Goal: Task Accomplishment & Management: Use online tool/utility

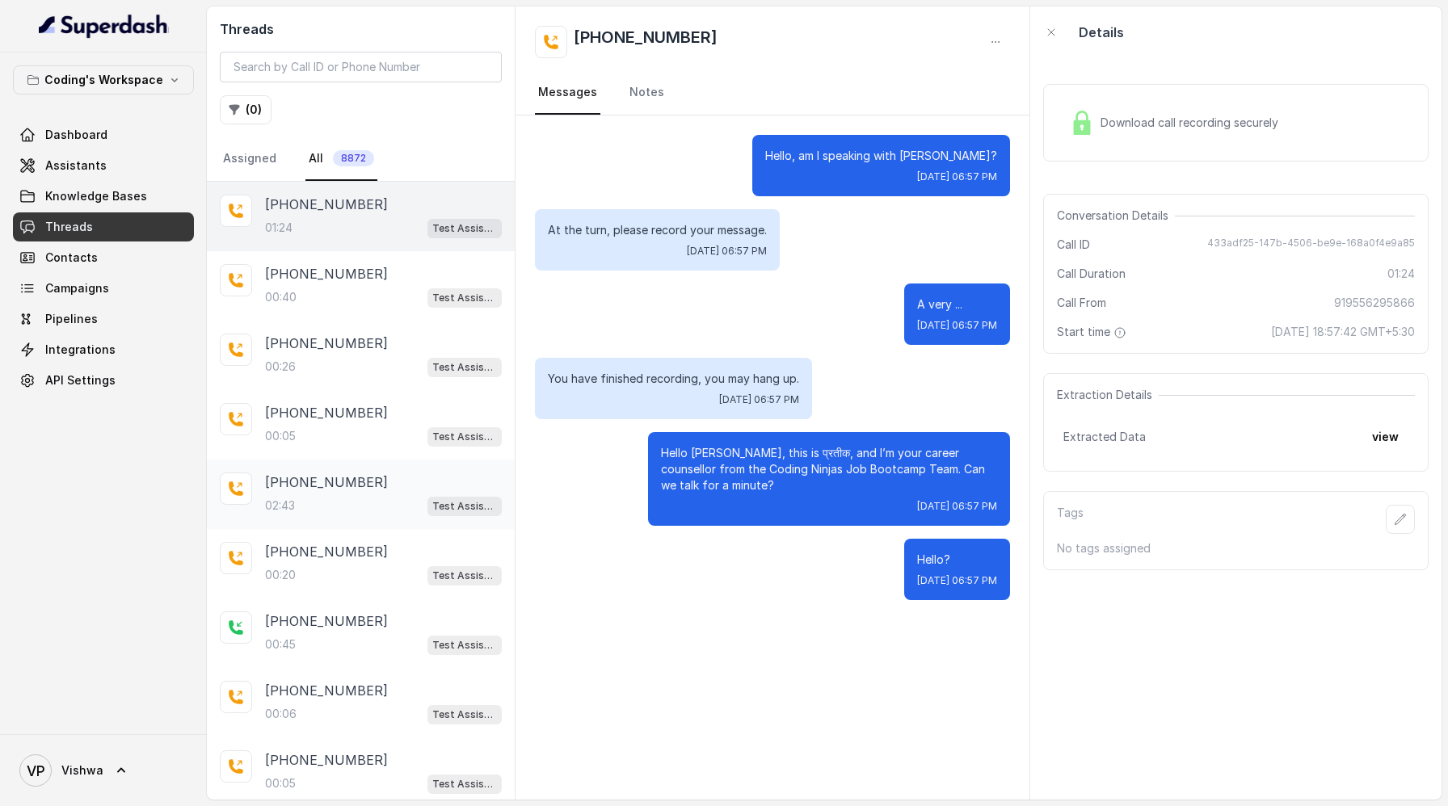
click at [339, 474] on p "[PHONE_NUMBER]" at bounding box center [326, 482] width 123 height 19
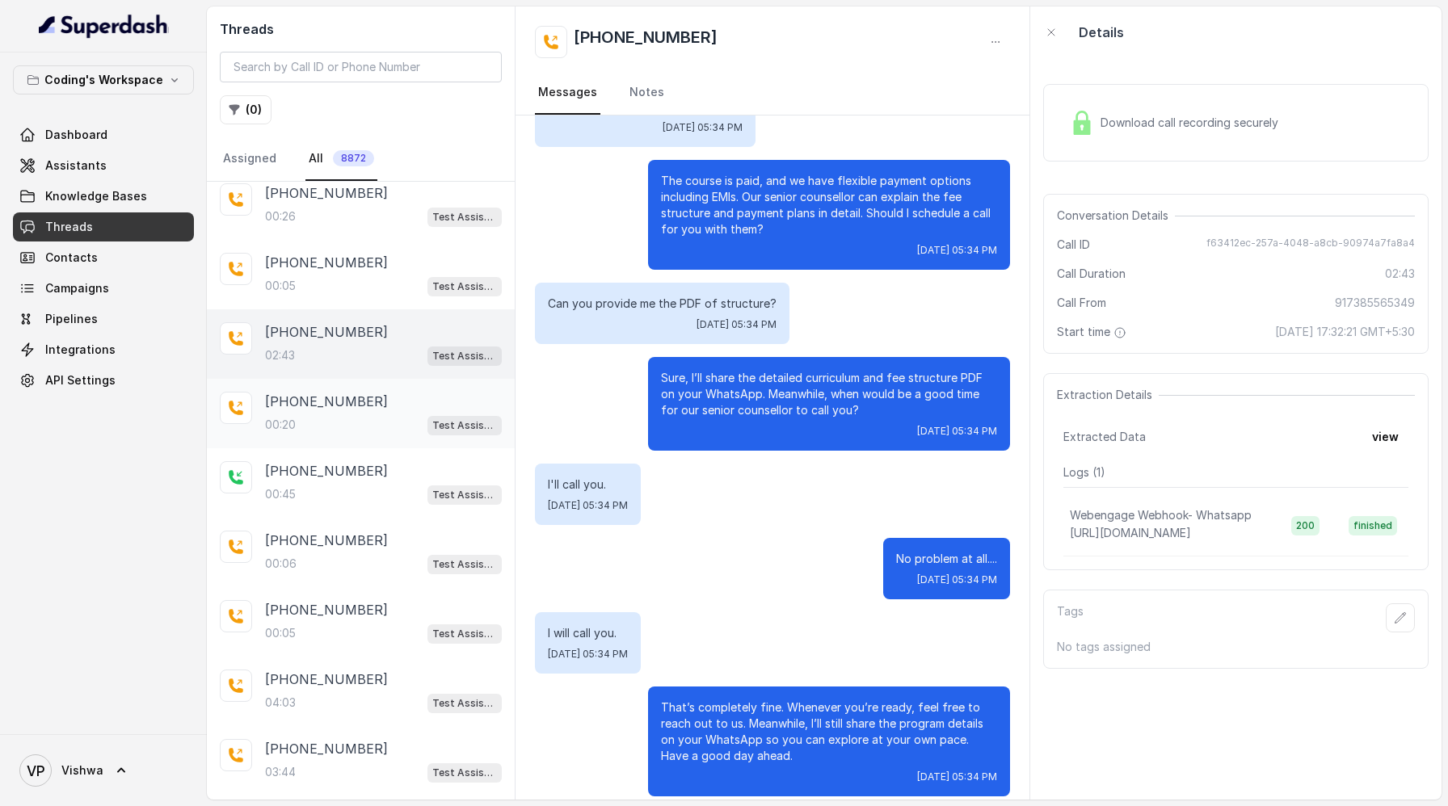
scroll to position [206, 0]
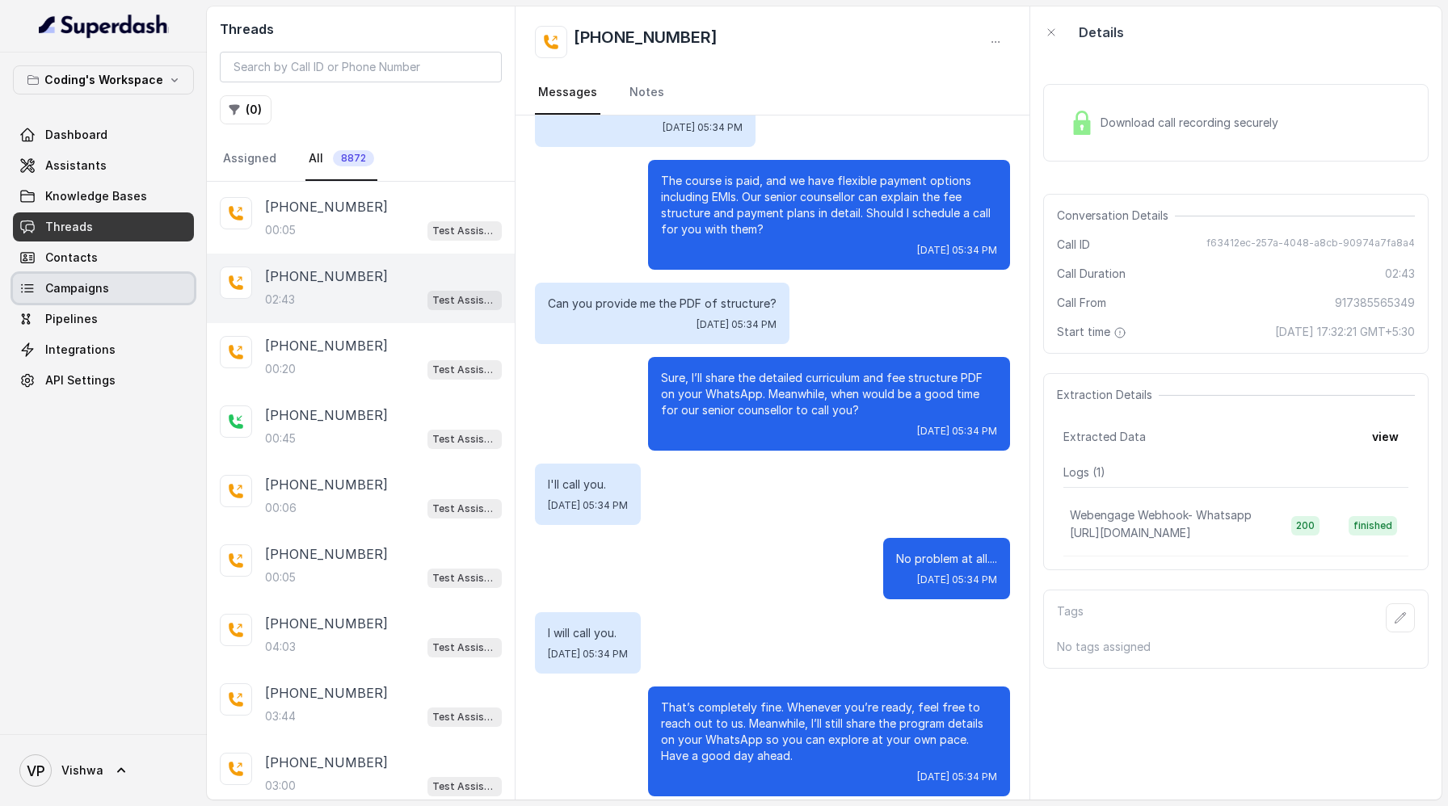
click at [66, 293] on span "Campaigns" at bounding box center [77, 288] width 64 height 16
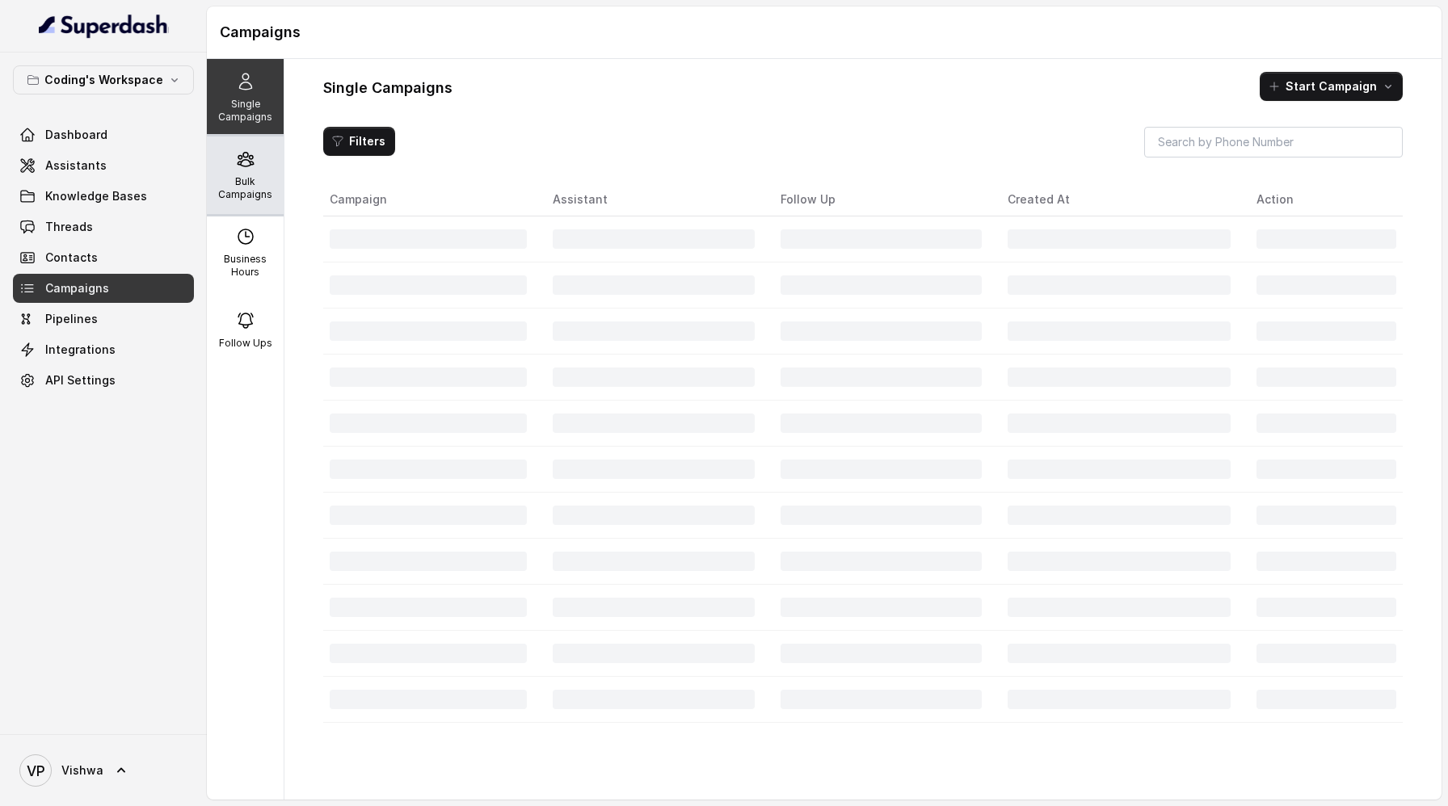
click at [241, 183] on p "Bulk Campaigns" at bounding box center [245, 188] width 64 height 26
